Goal: Information Seeking & Learning: Learn about a topic

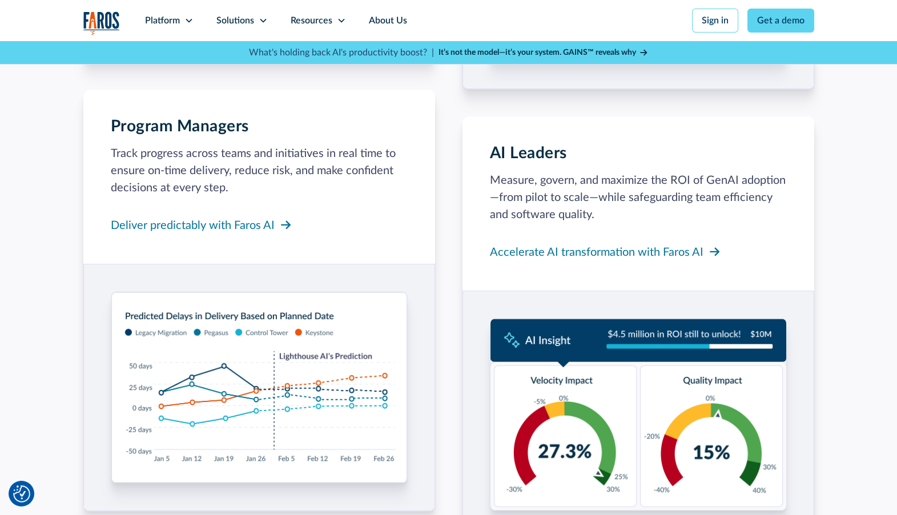
scroll to position [1410, 0]
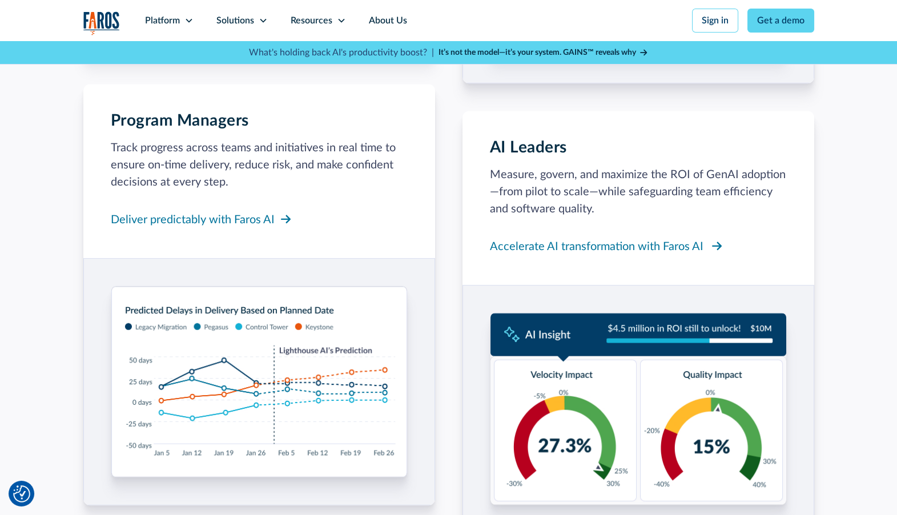
click at [448, 245] on div "Accelerate AI transformation with Faros AI" at bounding box center [596, 246] width 213 height 17
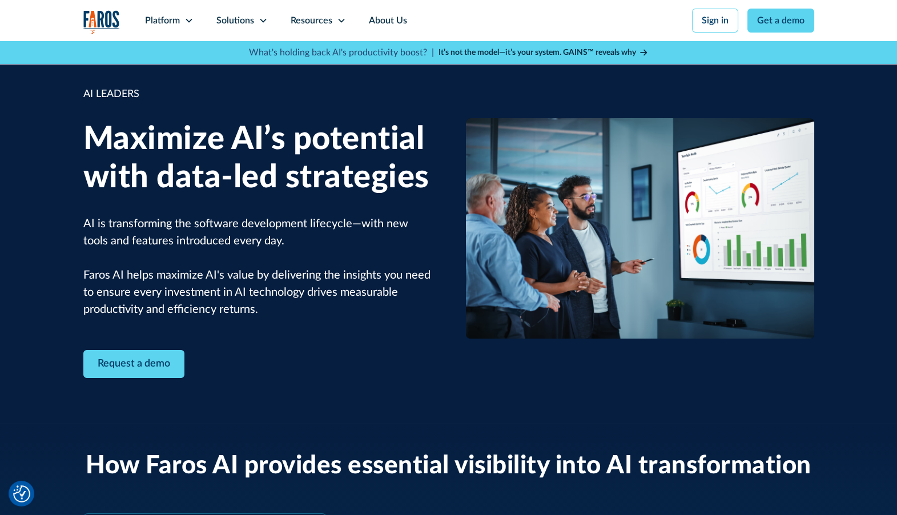
click at [320, 174] on h1 "Maximize AI’s potential with data-led strategies" at bounding box center [257, 158] width 348 height 76
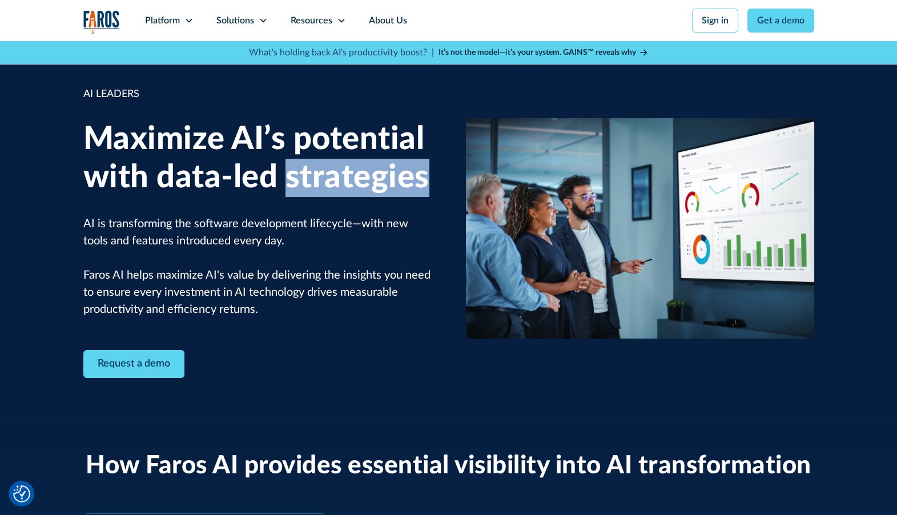
click at [320, 174] on h1 "Maximize AI’s potential with data-led strategies" at bounding box center [257, 158] width 348 height 76
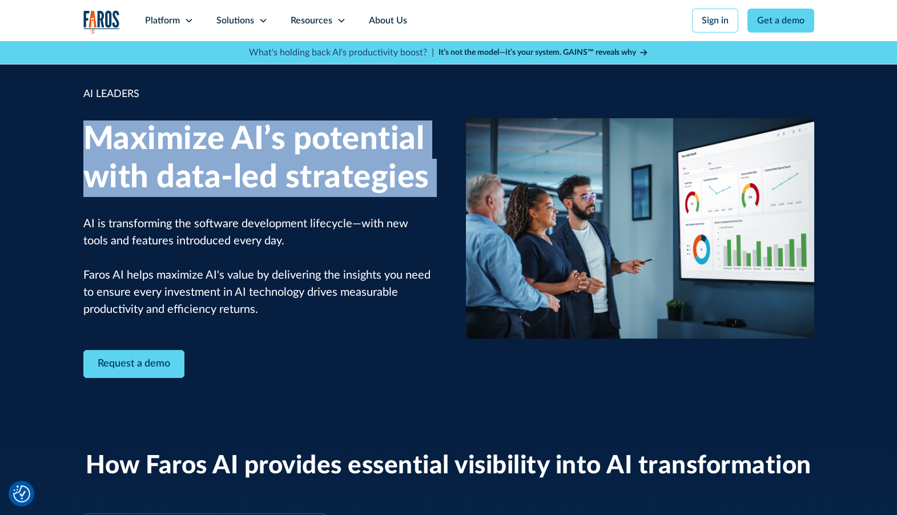
click at [320, 174] on h1 "Maximize AI’s potential with data-led strategies" at bounding box center [257, 158] width 348 height 76
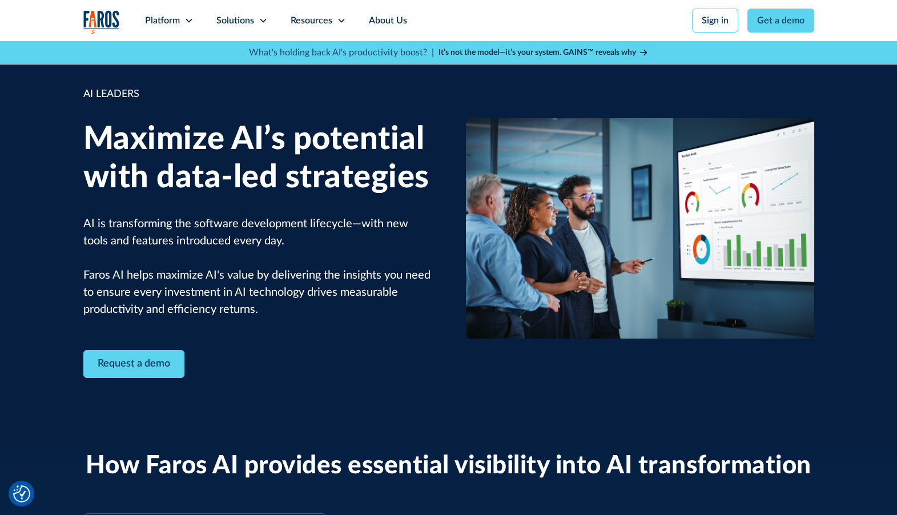
click at [244, 279] on p "AI is transforming the software development lifecycle—with new tools and featur…" at bounding box center [257, 266] width 348 height 103
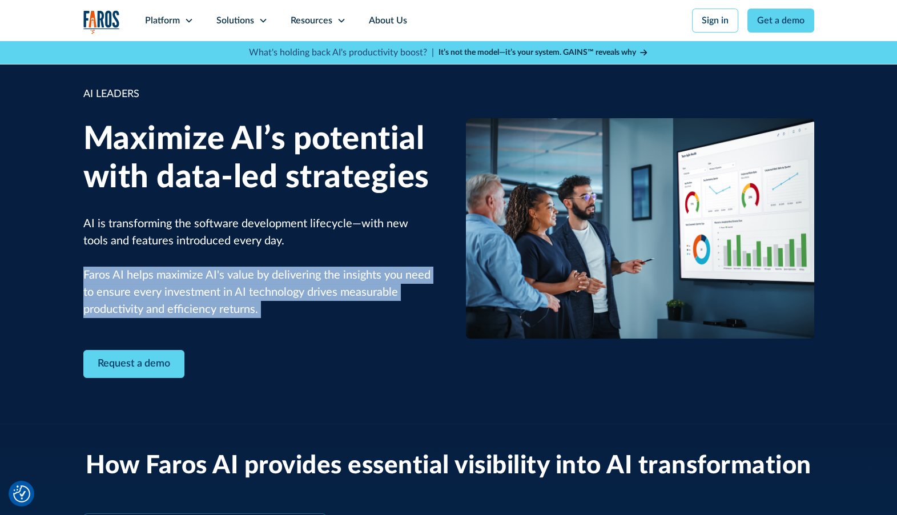
click at [225, 240] on p "AI is transforming the software development lifecycle—with new tools and featur…" at bounding box center [257, 266] width 348 height 103
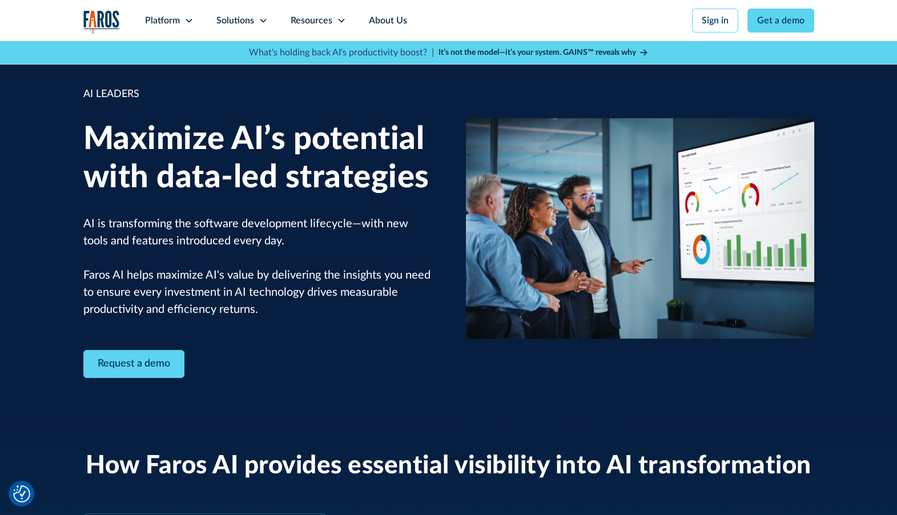
click at [246, 166] on h1 "Maximize AI’s potential with data-led strategies" at bounding box center [257, 158] width 348 height 76
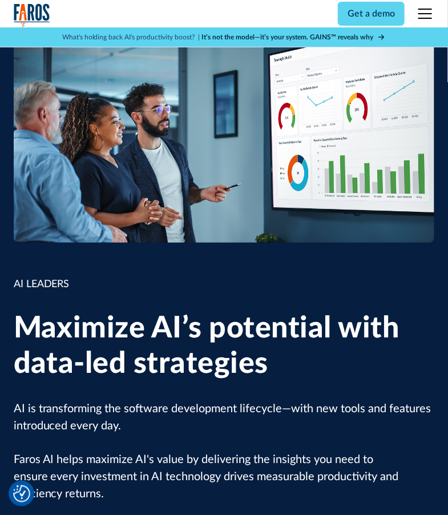
scroll to position [108, 0]
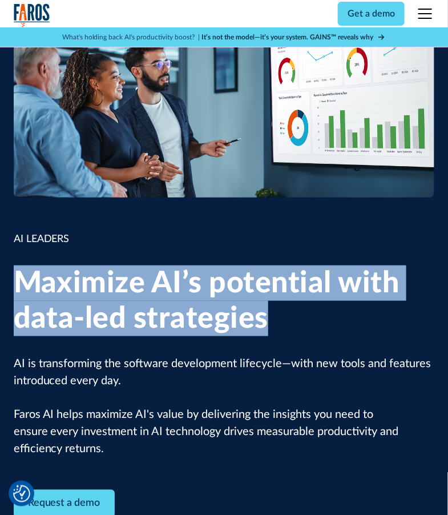
drag, startPoint x: 269, startPoint y: 320, endPoint x: 16, endPoint y: 293, distance: 254.8
click at [16, 293] on h1 "Maximize AI’s potential with data-led strategies" at bounding box center [224, 300] width 421 height 71
copy h1 "Maximize AI’s potential with data-led strategies"
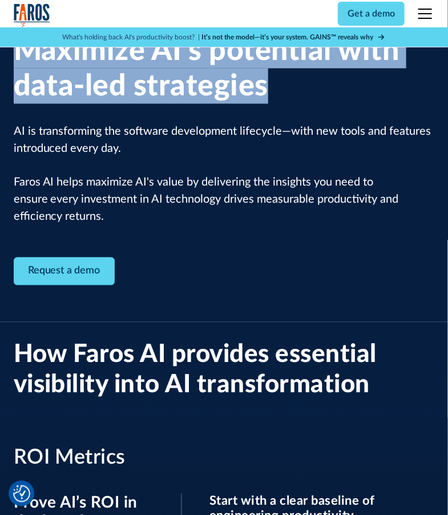
scroll to position [356, 0]
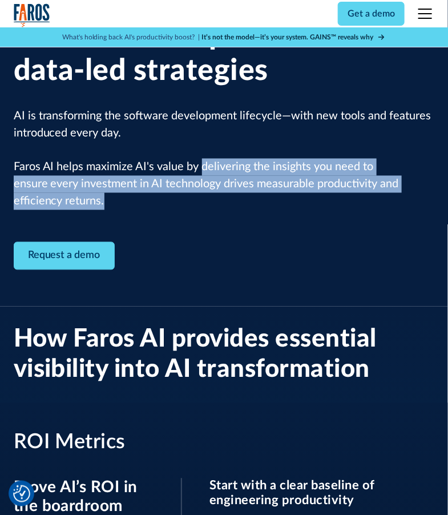
drag, startPoint x: 200, startPoint y: 166, endPoint x: 124, endPoint y: 201, distance: 83.3
click at [124, 201] on p "AI is transforming the software development lifecycle—with new tools and featur…" at bounding box center [224, 158] width 421 height 103
copy p "delivering the insights you need to ensure every investment in AI technology dr…"
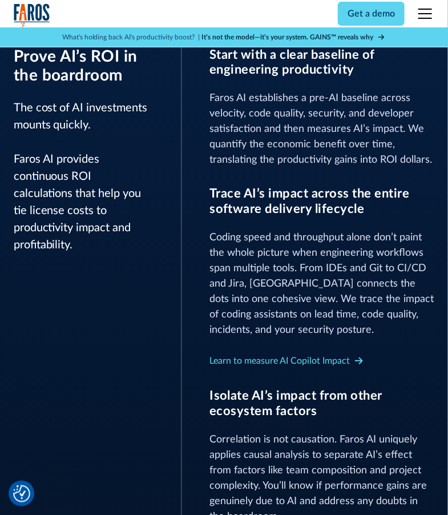
scroll to position [780, 0]
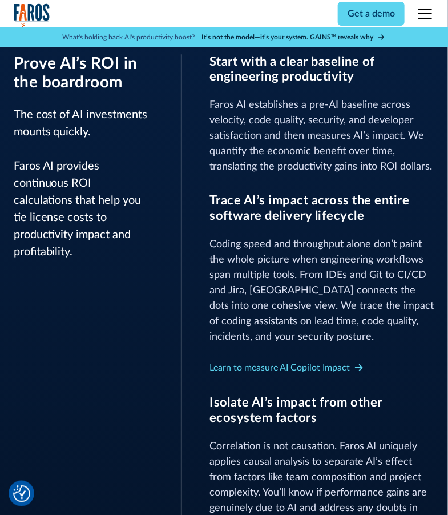
click at [322, 269] on p "Coding speed and throughput alone don’t paint the whole picture when engineerin…" at bounding box center [322, 291] width 225 height 108
click at [304, 369] on div "Learn to measure AI Copilot Impact" at bounding box center [280, 368] width 140 height 14
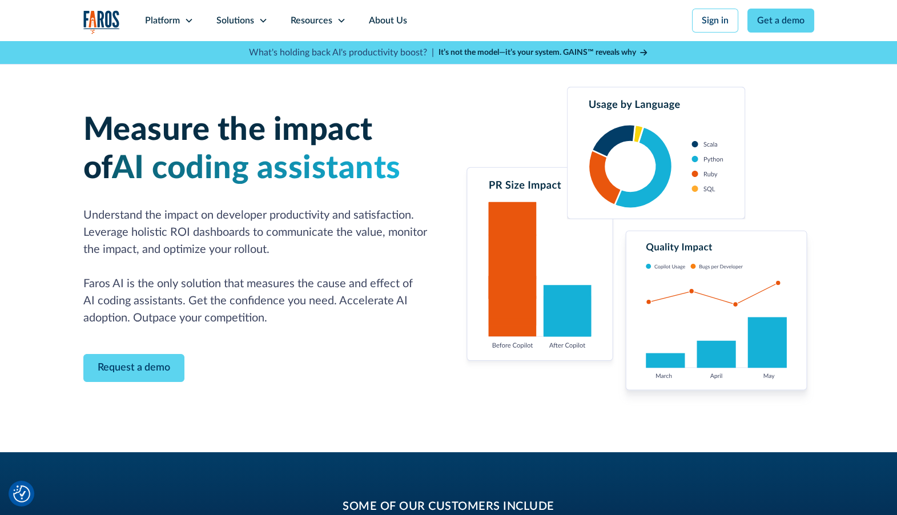
click at [448, 53] on strong "It’s not the model—it’s your system. GAINS™ reveals why" at bounding box center [537, 53] width 198 height 8
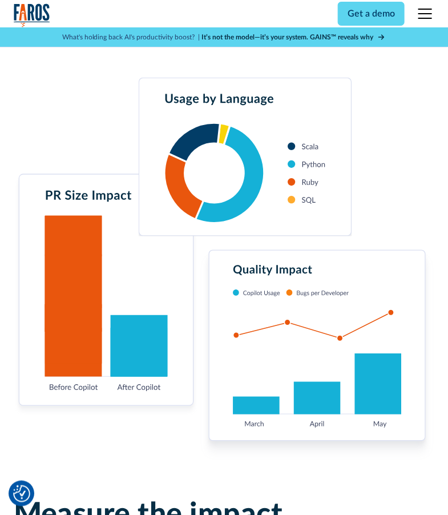
click at [36, 9] on img "home" at bounding box center [32, 14] width 37 height 23
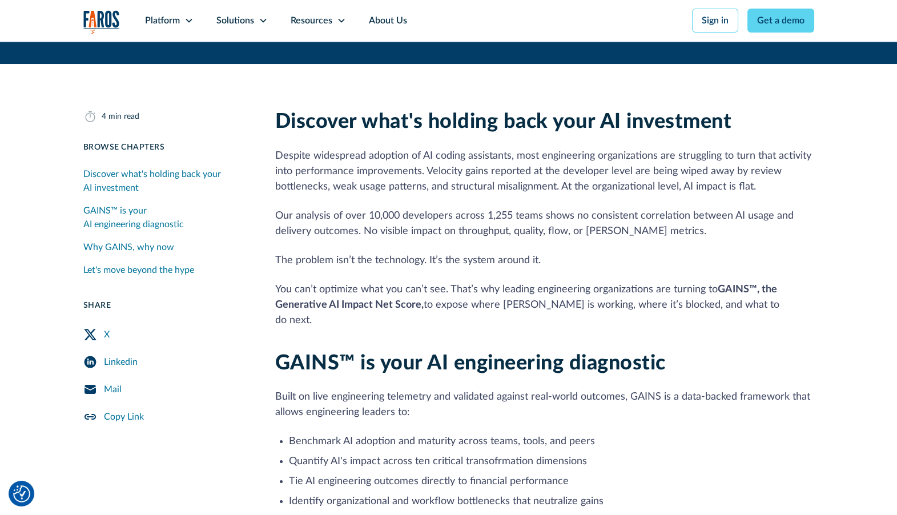
scroll to position [223, 0]
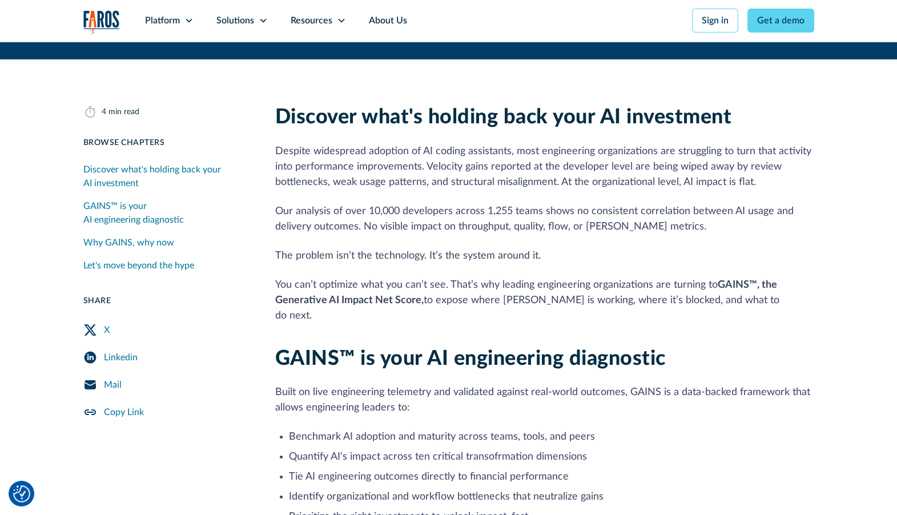
click at [397, 187] on p "Despite widespread adoption of AI coding assistants, most engineering organizat…" at bounding box center [544, 167] width 539 height 46
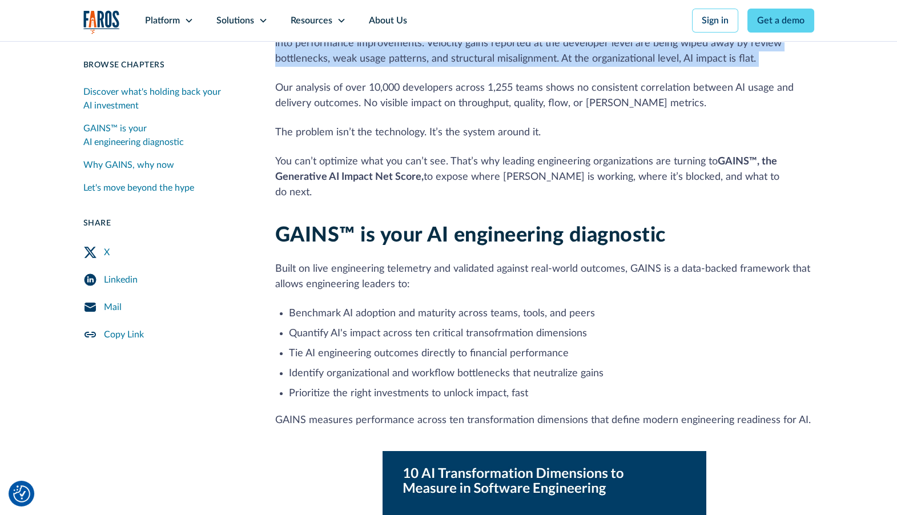
scroll to position [353, 0]
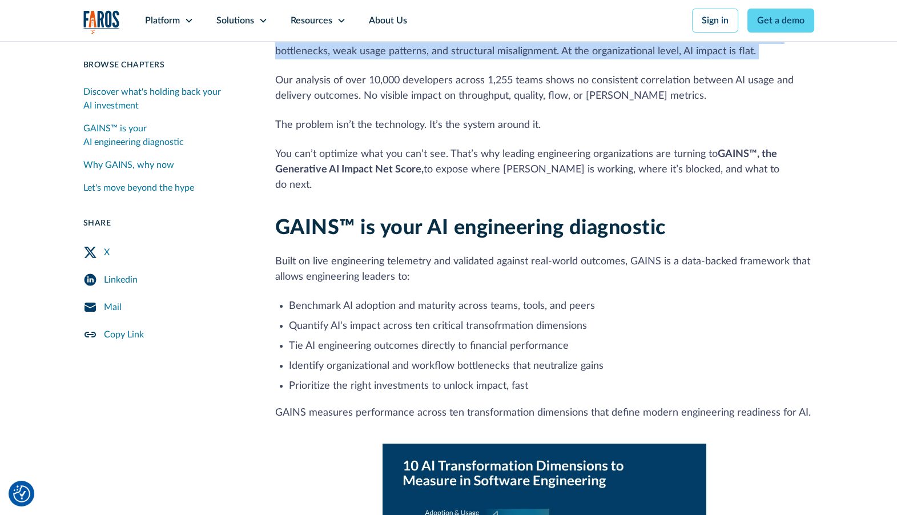
click at [408, 156] on p "You can’t optimize what you can’t see. That’s why leading engineering organizat…" at bounding box center [544, 170] width 539 height 46
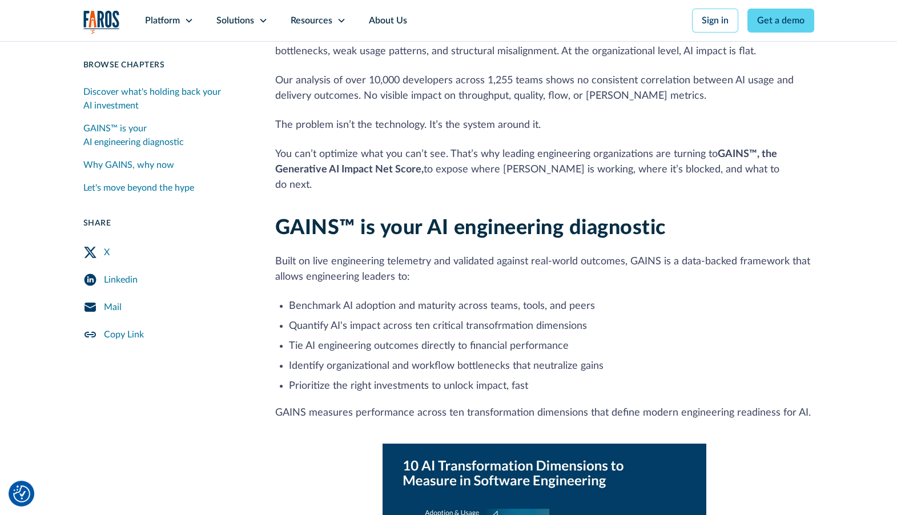
click at [408, 156] on p "You can’t optimize what you can’t see. That’s why leading engineering organizat…" at bounding box center [544, 170] width 539 height 46
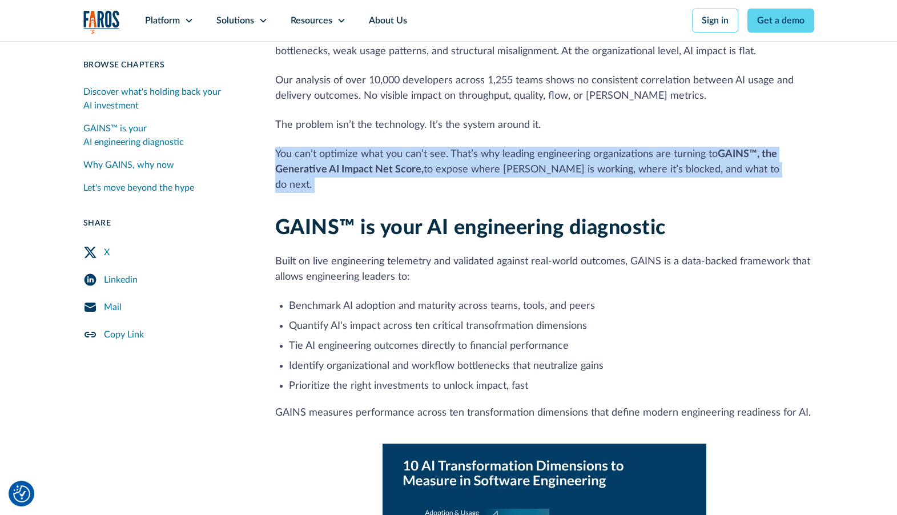
click at [408, 156] on p "You can’t optimize what you can’t see. That’s why leading engineering organizat…" at bounding box center [544, 170] width 539 height 46
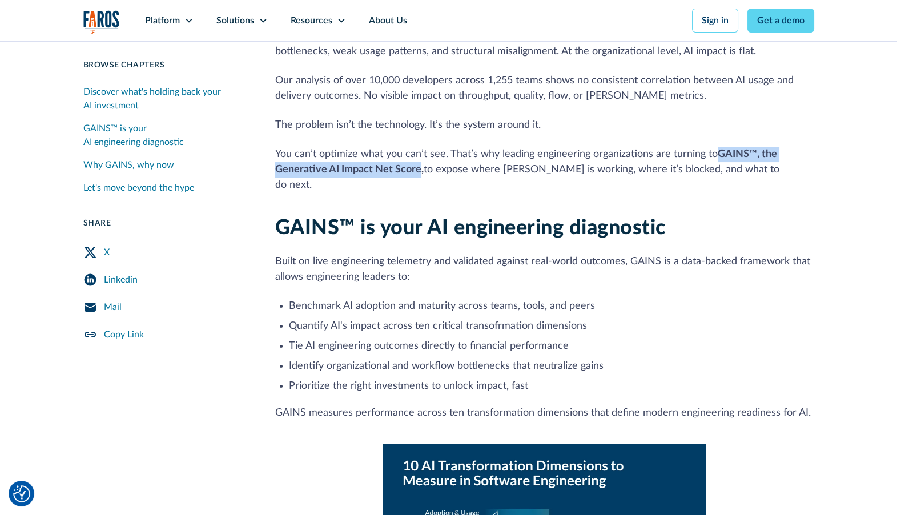
drag, startPoint x: 718, startPoint y: 152, endPoint x: 417, endPoint y: 174, distance: 301.1
click at [417, 174] on strong "GAINS™, the Generative AI Impact Net Score," at bounding box center [526, 162] width 502 height 26
copy strong "GAINS™, the Generative AI Impact Net Score"
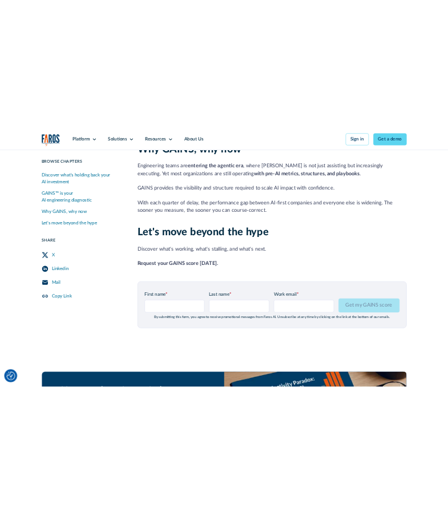
scroll to position [1515, 0]
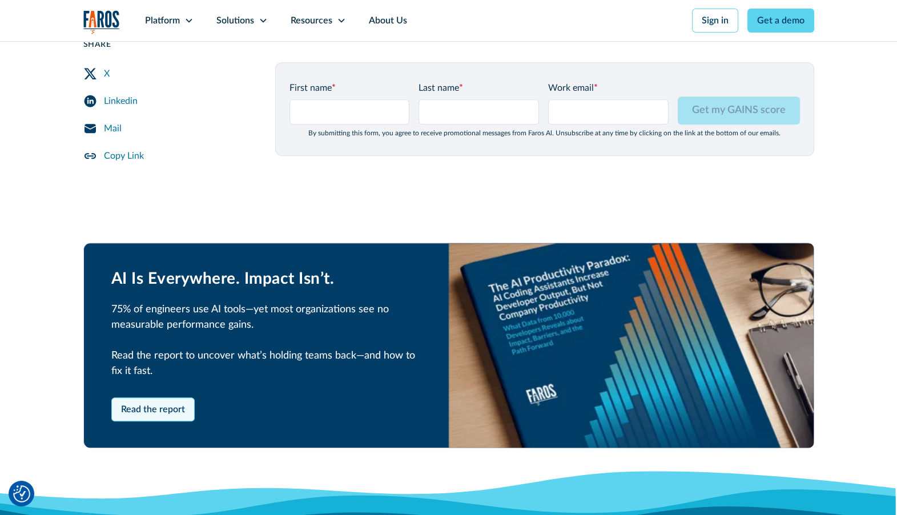
click at [150, 397] on link "Read the report" at bounding box center [152, 409] width 83 height 24
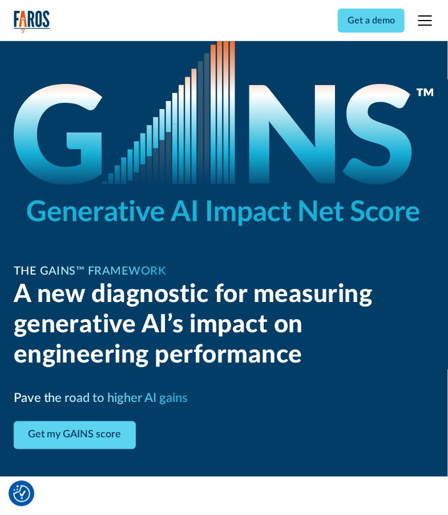
scroll to position [80, 0]
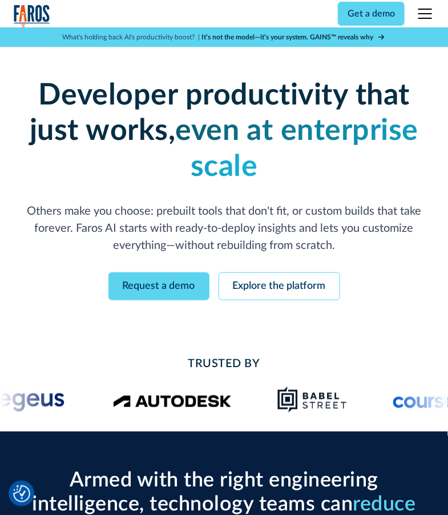
click at [418, 11] on div "menu" at bounding box center [425, 13] width 27 height 27
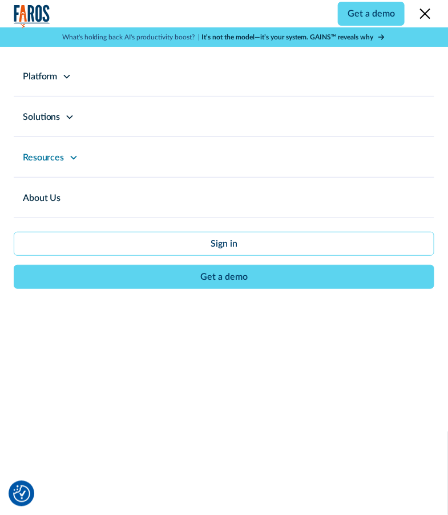
click at [92, 165] on div "Resources" at bounding box center [224, 157] width 421 height 40
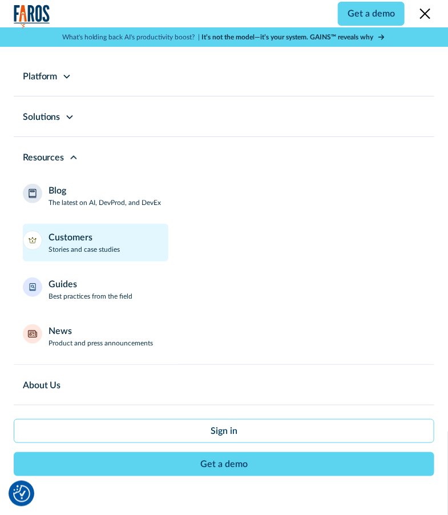
click at [75, 244] on p "Stories and case studies" at bounding box center [84, 249] width 71 height 10
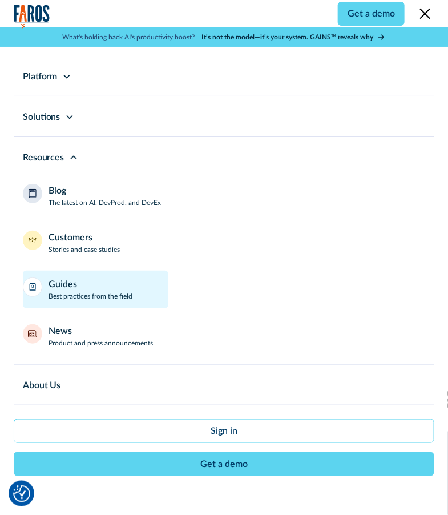
click at [98, 301] on link "Guides Best practices from the field" at bounding box center [96, 290] width 146 height 38
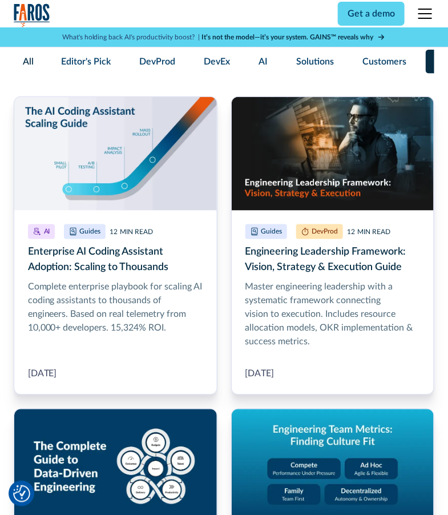
scroll to position [148, 0]
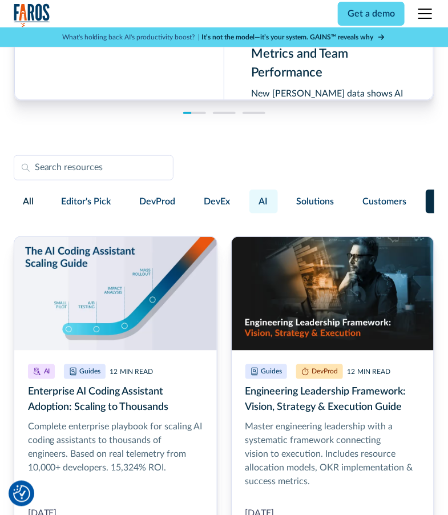
click at [263, 195] on span "AI" at bounding box center [263, 202] width 9 height 14
click at [248, 196] on input "AI" at bounding box center [248, 196] width 0 height 0
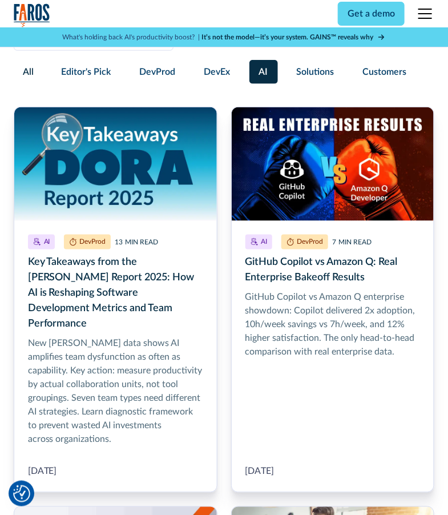
scroll to position [284, 0]
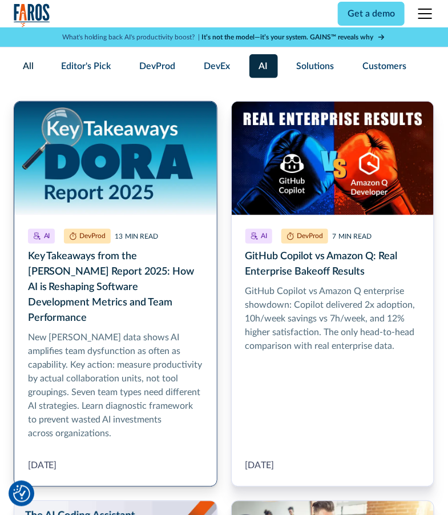
click at [170, 276] on link "Key Takeaways from the DORA Report 2025: How AI is Reshaping Software Developme…" at bounding box center [116, 294] width 204 height 386
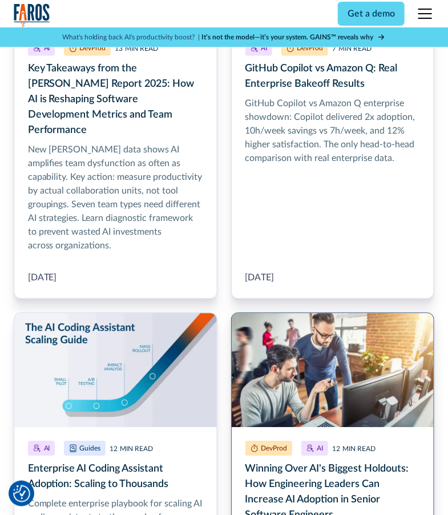
scroll to position [343, 0]
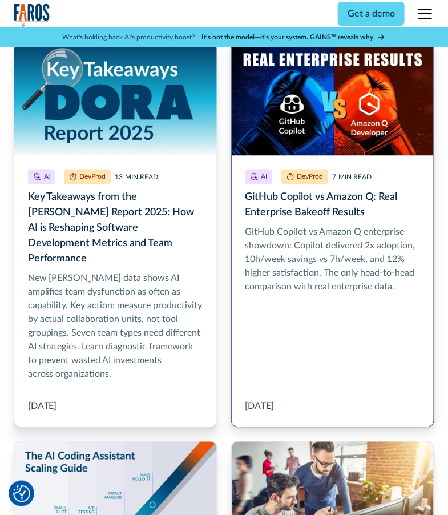
click at [338, 254] on link "GitHub Copilot vs Amazon Q: Real Enterprise Bakeoff Results" at bounding box center [333, 235] width 204 height 386
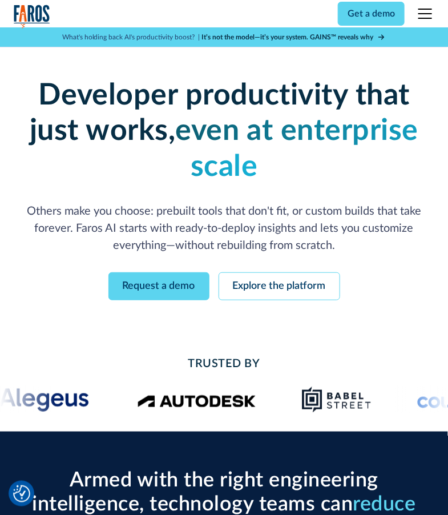
click at [426, 4] on div "menu" at bounding box center [425, 13] width 27 height 27
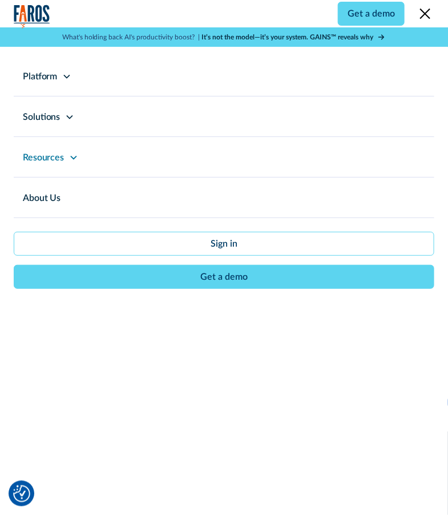
click at [83, 157] on div "Resources" at bounding box center [224, 157] width 421 height 40
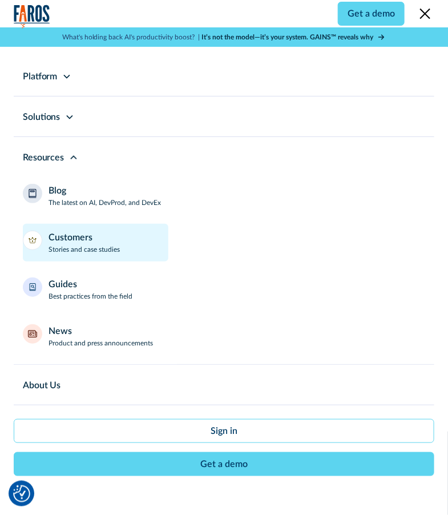
click at [66, 239] on div "Customers" at bounding box center [71, 238] width 44 height 14
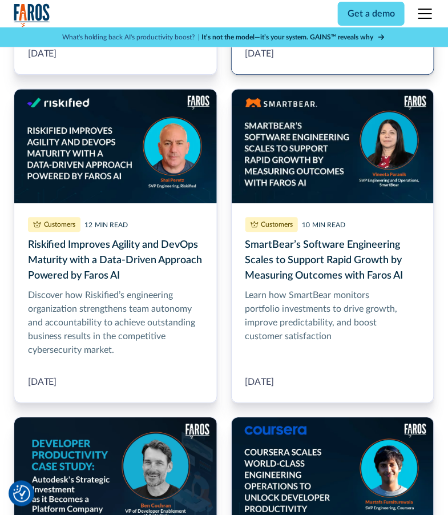
scroll to position [625, 0]
